Goal: Information Seeking & Learning: Understand process/instructions

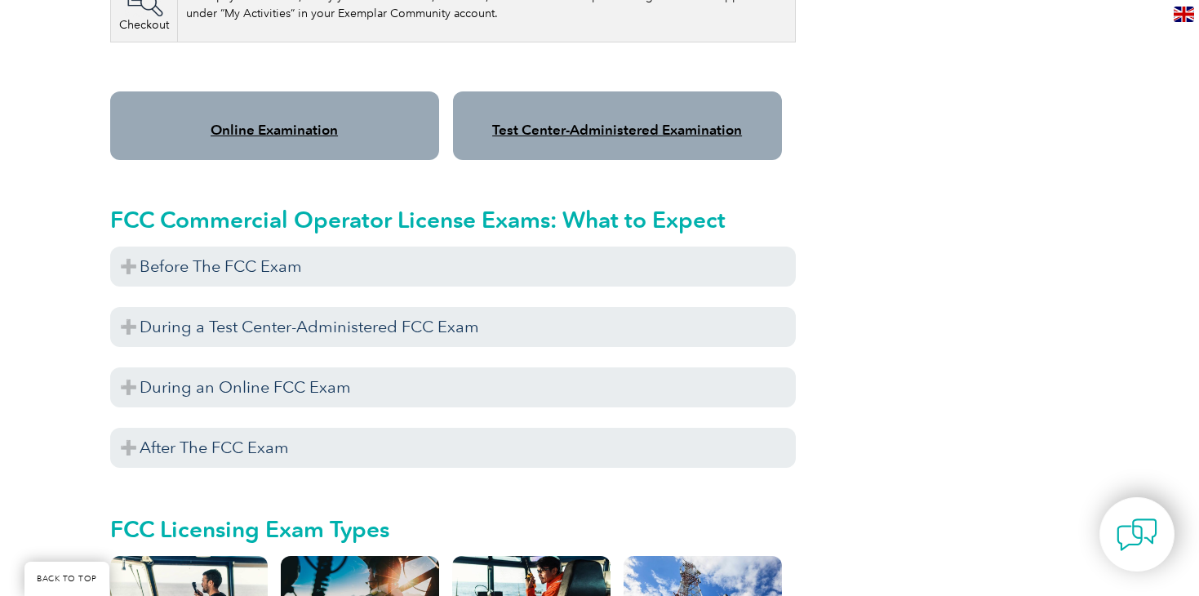
scroll to position [1436, 0]
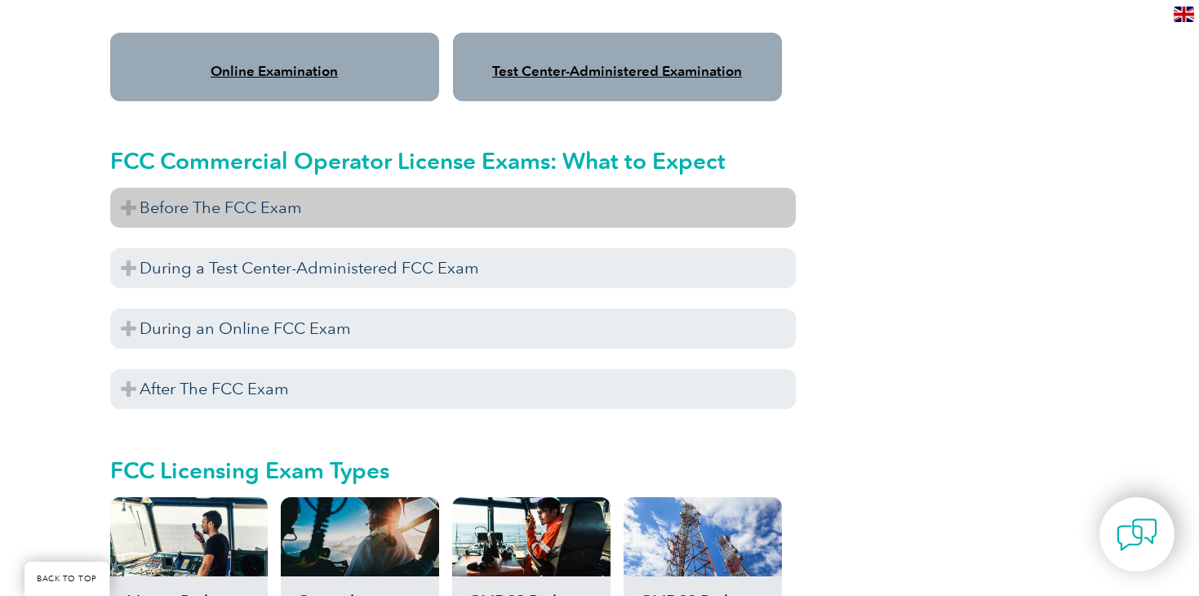
click at [140, 188] on h3 "Before The FCC Exam" at bounding box center [453, 208] width 686 height 40
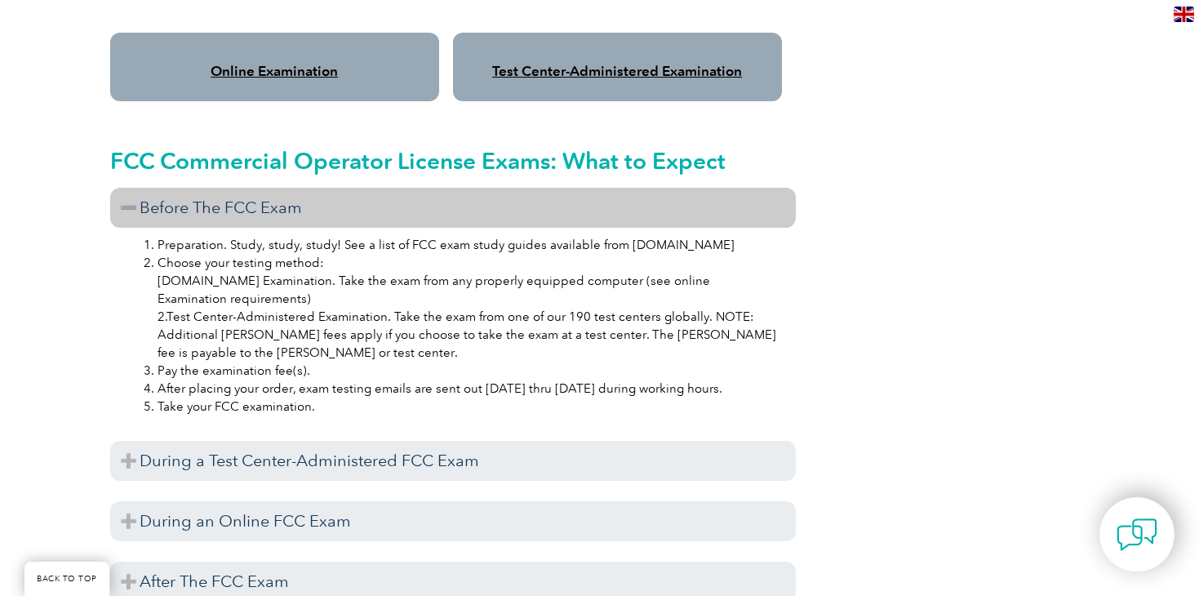
click at [136, 188] on h3 "Before The FCC Exam" at bounding box center [453, 208] width 686 height 40
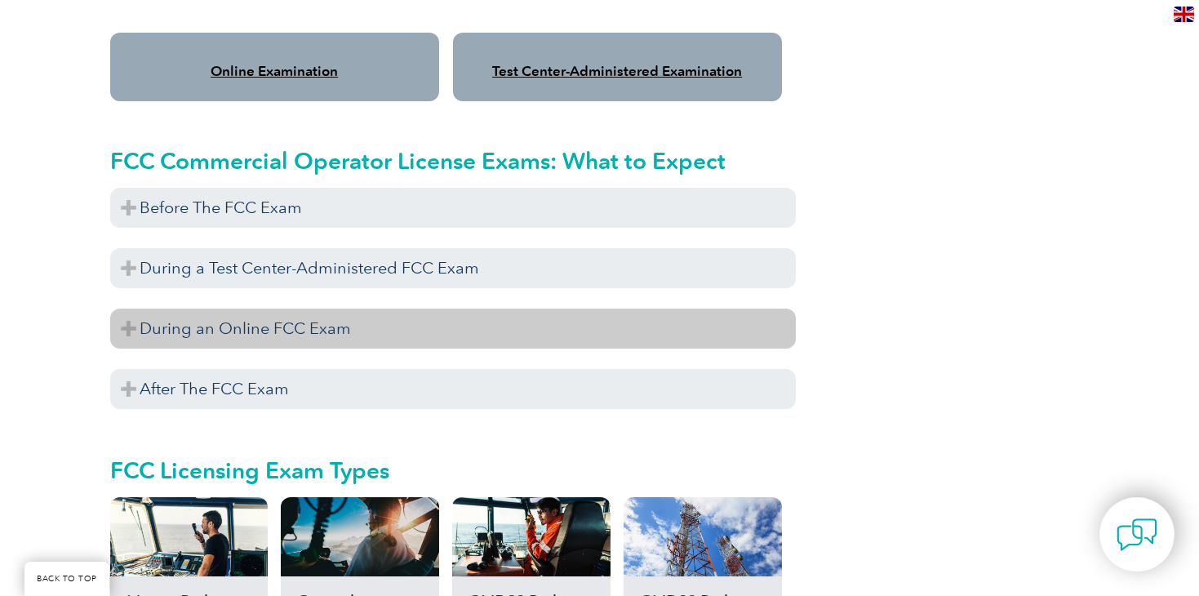
click at [116, 321] on h3 "During an Online FCC Exam" at bounding box center [453, 328] width 686 height 40
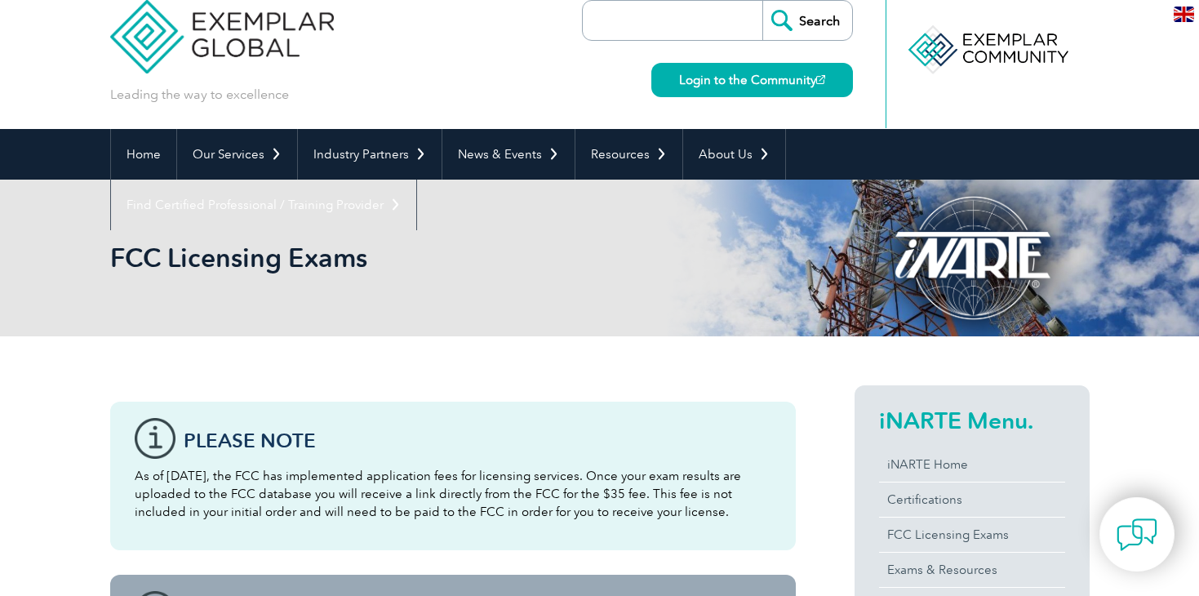
scroll to position [22, 0]
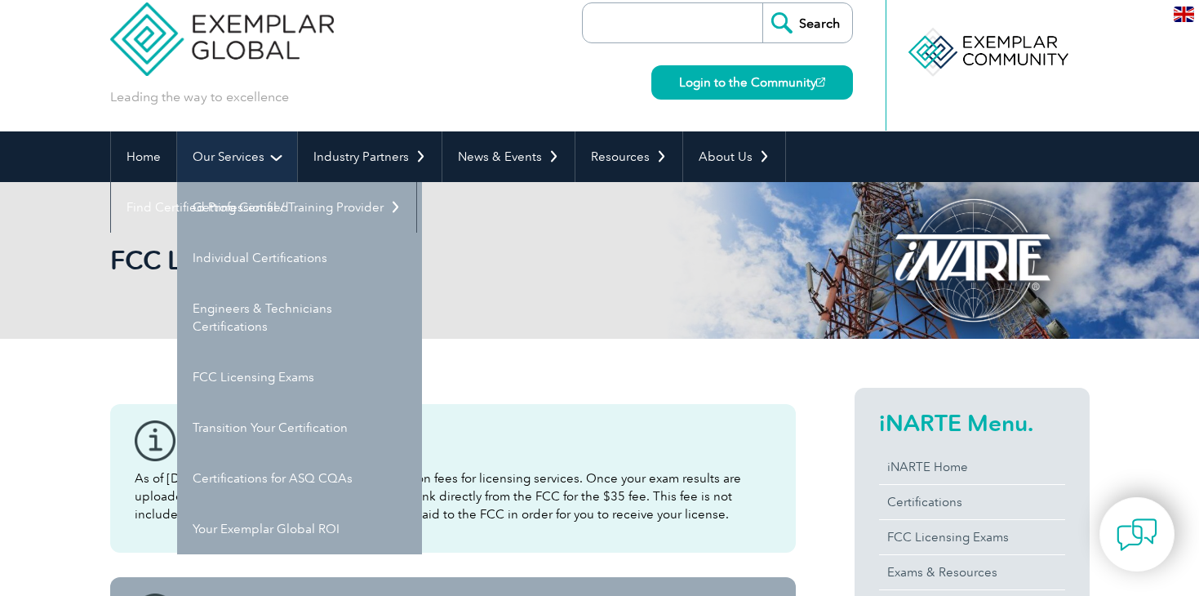
click at [251, 152] on link "Our Services" at bounding box center [237, 156] width 120 height 51
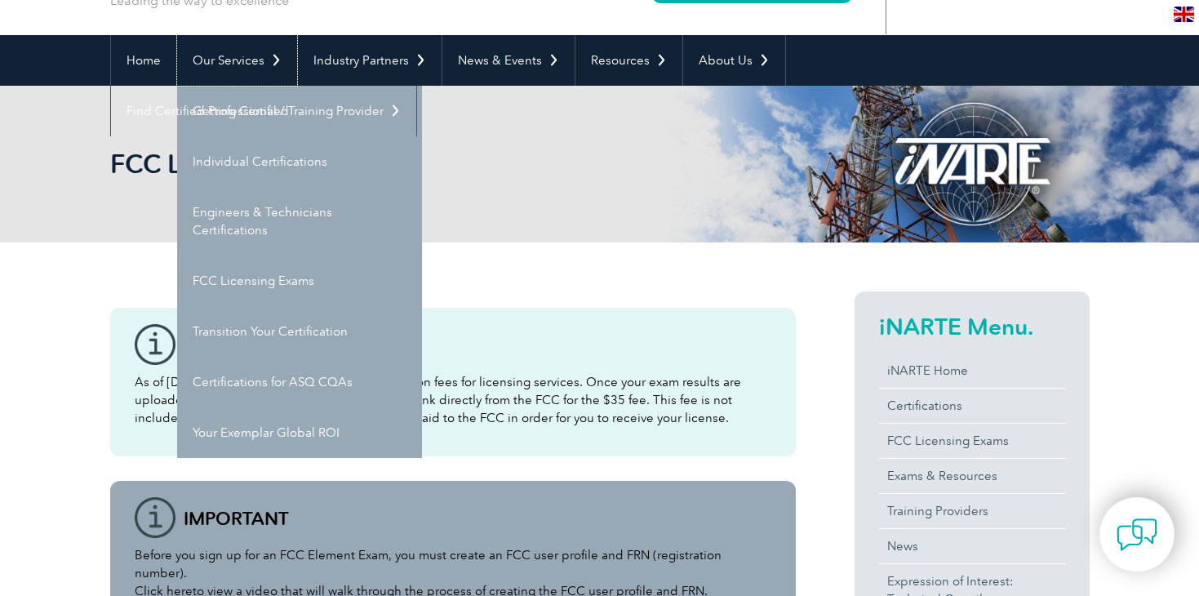
scroll to position [129, 0]
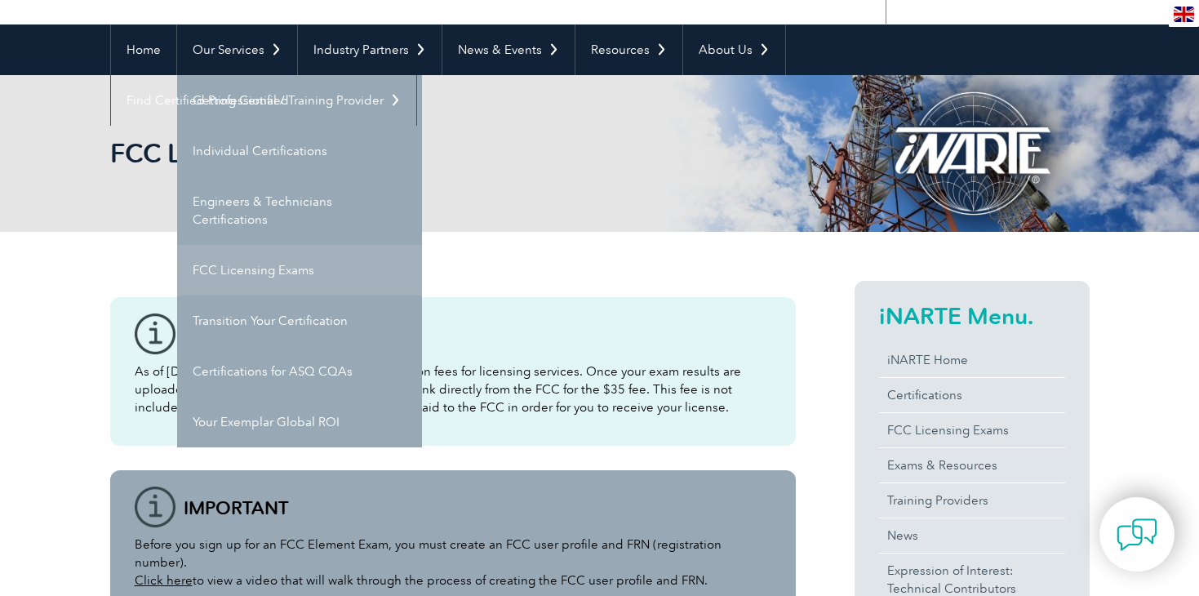
click at [273, 270] on link "FCC Licensing Exams" at bounding box center [299, 270] width 245 height 51
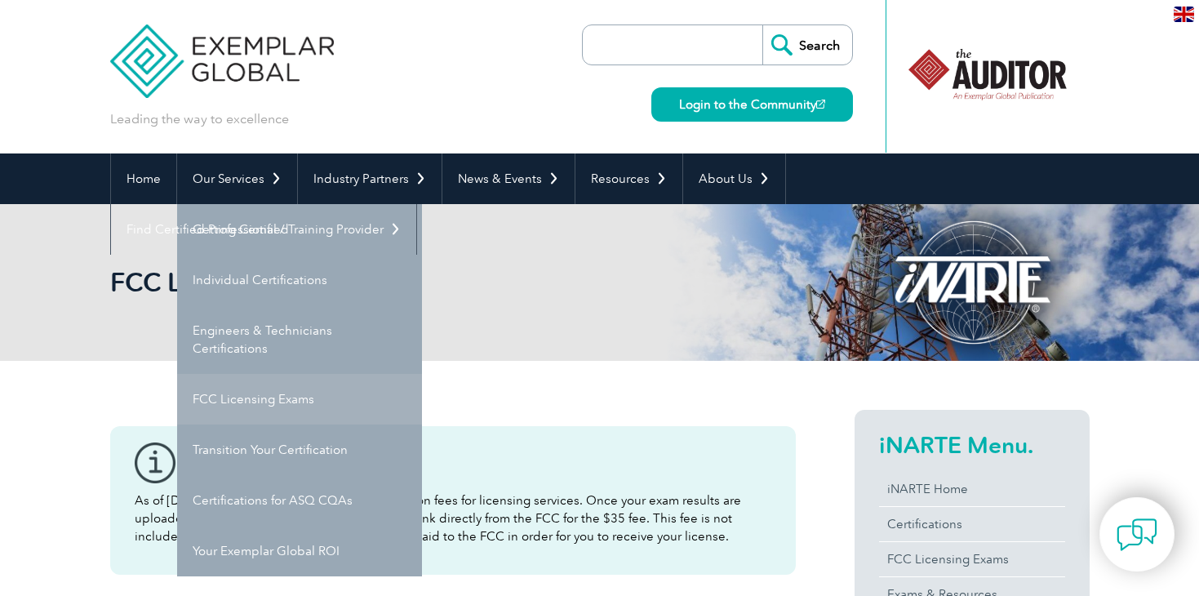
click at [353, 402] on link "FCC Licensing Exams" at bounding box center [299, 399] width 245 height 51
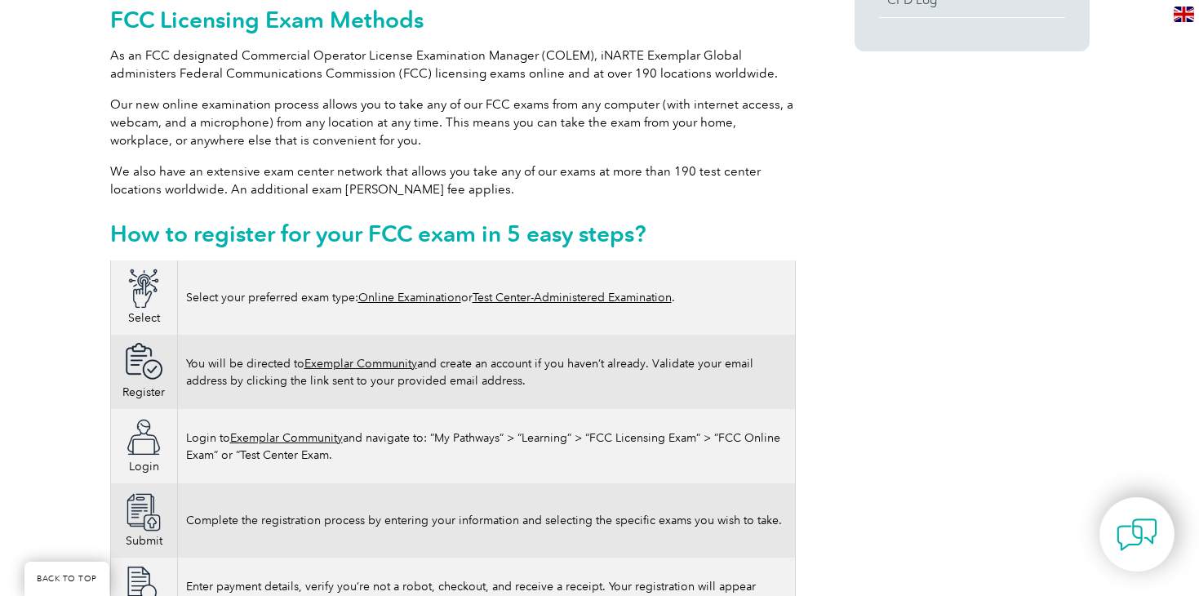
scroll to position [792, 0]
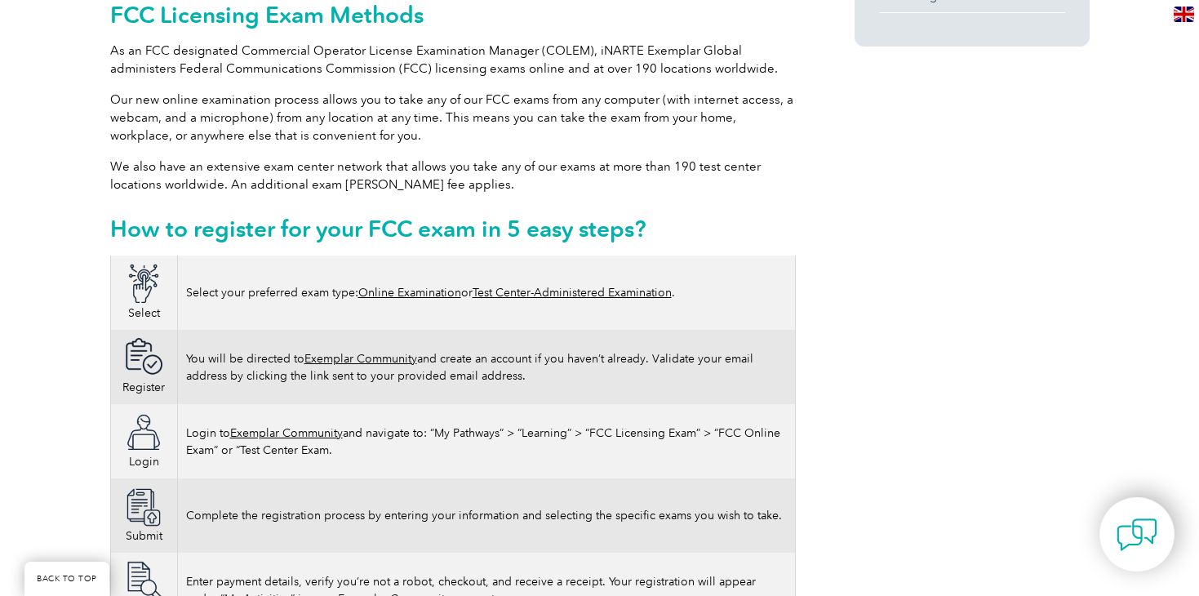
click at [453, 282] on td "Select your preferred exam type: Online Examination or Test Center-Administered…" at bounding box center [486, 292] width 618 height 74
click at [444, 286] on link "Online Examination" at bounding box center [409, 293] width 103 height 14
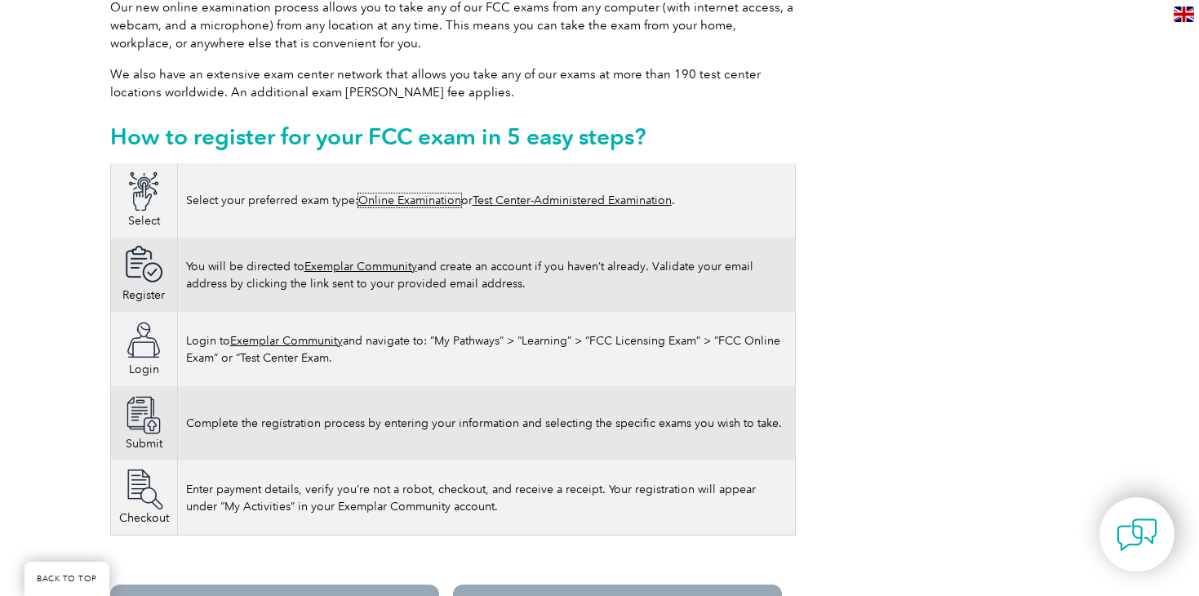
scroll to position [880, 0]
